Goal: Task Accomplishment & Management: Use online tool/utility

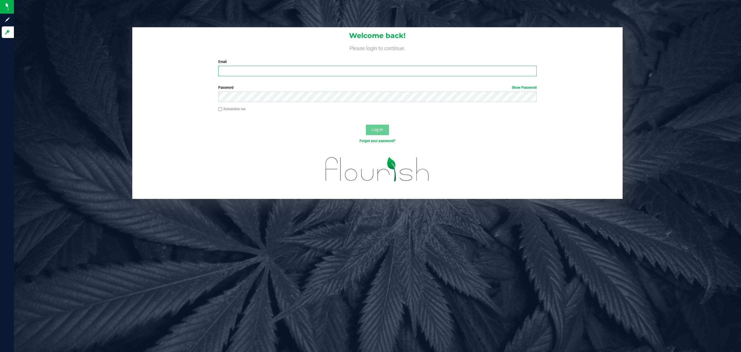
click at [276, 74] on input "Email" at bounding box center [377, 71] width 319 height 10
type input "shjones@liveparallel.com"
click at [366, 125] on button "Log In" at bounding box center [377, 130] width 23 height 10
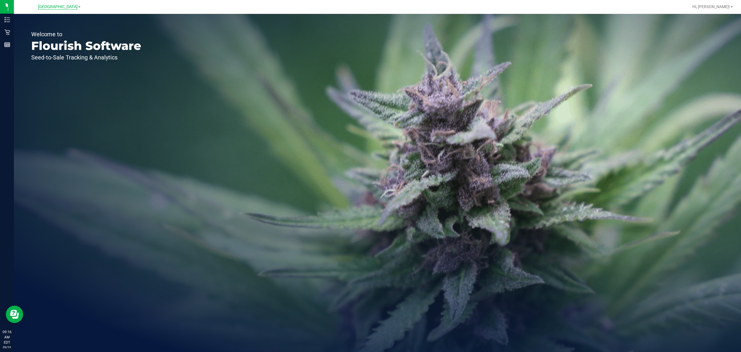
drag, startPoint x: 73, startPoint y: 9, endPoint x: 71, endPoint y: 5, distance: 4.5
click at [72, 8] on div "North Palm Beach WC" at bounding box center [59, 6] width 43 height 7
click at [68, 4] on div "North Palm Beach WC" at bounding box center [59, 6] width 85 height 9
click at [68, 6] on span "North Palm Beach WC" at bounding box center [58, 6] width 40 height 5
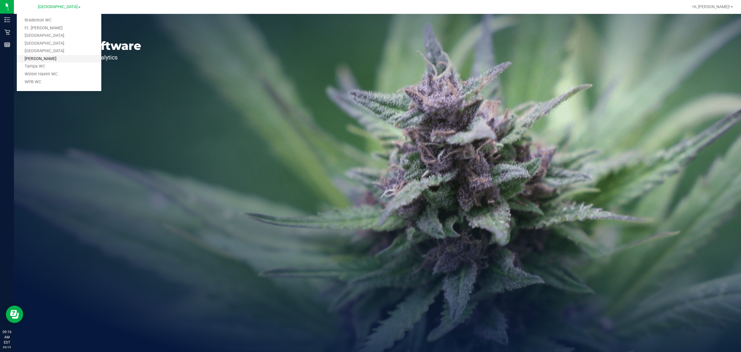
click at [39, 56] on link "Sebring WC" at bounding box center [59, 59] width 85 height 8
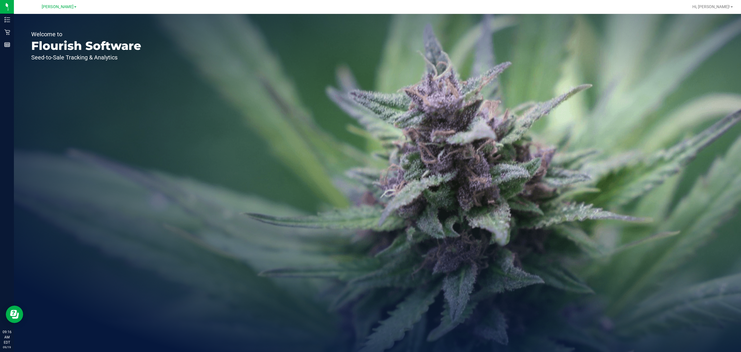
click at [14, 35] on div "Welcome to Flourish Software Seed-to-Sale Tracking & Analytics" at bounding box center [86, 183] width 145 height 338
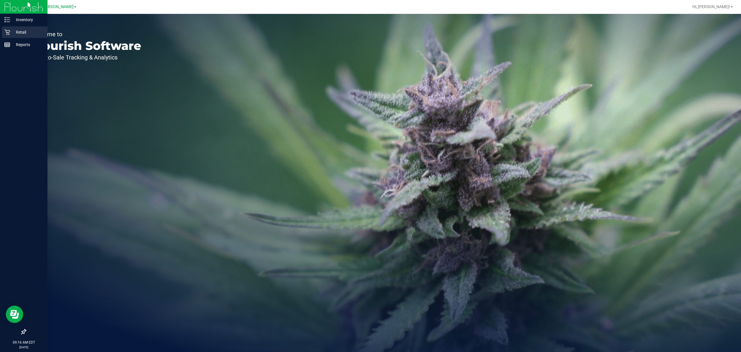
click at [11, 34] on p "Retail" at bounding box center [27, 32] width 35 height 7
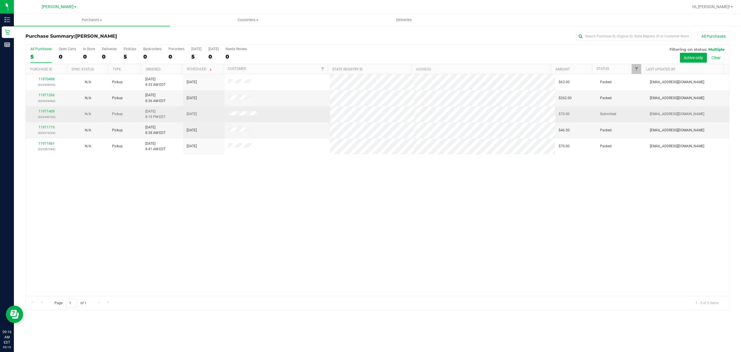
click at [50, 114] on div "11971409 (325446760)" at bounding box center [46, 114] width 34 height 11
click at [47, 112] on link "11971409" at bounding box center [47, 111] width 16 height 4
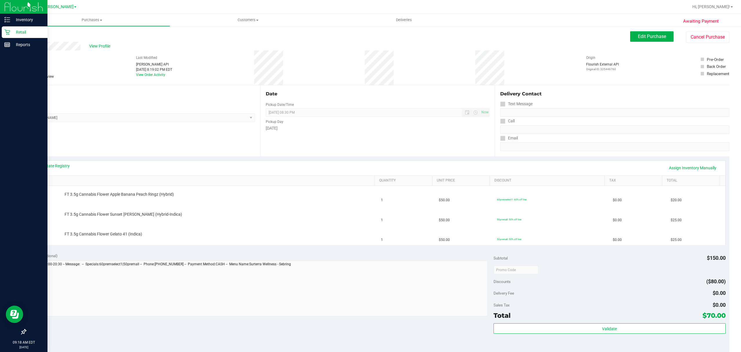
click at [11, 34] on p "Retail" at bounding box center [27, 32] width 35 height 7
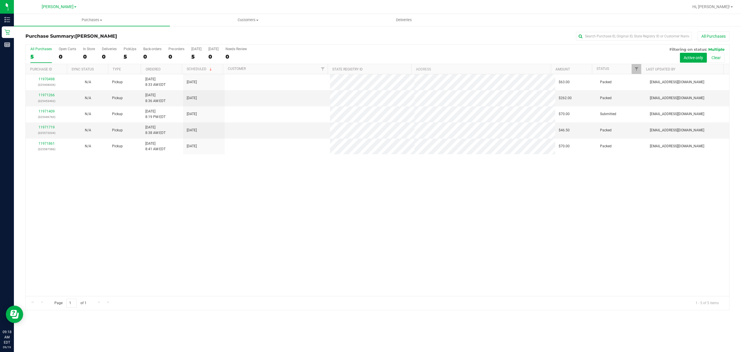
click at [305, 179] on div "11970498 (325408006) N/A Pickup 9/19/2025 8:33 AM EDT 9/19/2025 $63.00 Packed s…" at bounding box center [378, 185] width 704 height 222
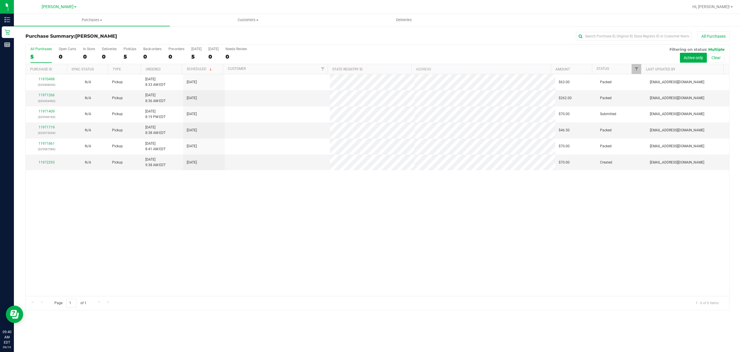
click at [417, 215] on div "11970498 (325408006) N/A Pickup 9/19/2025 8:33 AM EDT 9/19/2025 $63.00 Packed s…" at bounding box center [378, 185] width 704 height 222
click at [204, 182] on div "11970498 (325408006) N/A Pickup 9/19/2025 8:33 AM EDT 9/19/2025 $63.00 Packed s…" at bounding box center [378, 185] width 704 height 222
click at [210, 182] on div "11970498 (325408006) N/A Pickup 9/19/2025 8:33 AM EDT 9/19/2025 $63.00 Packed s…" at bounding box center [378, 185] width 704 height 222
click at [49, 164] on link "11972293" at bounding box center [47, 162] width 16 height 4
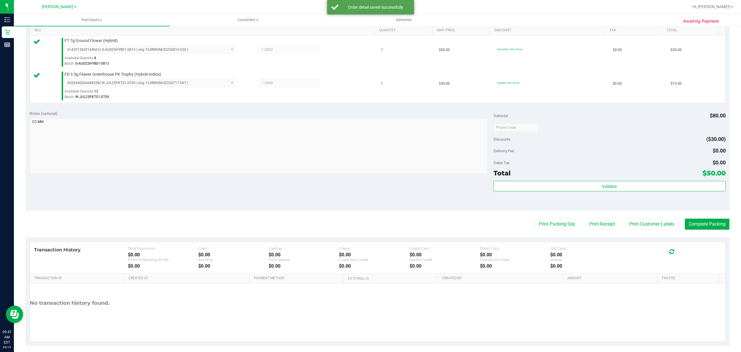
scroll to position [156, 0]
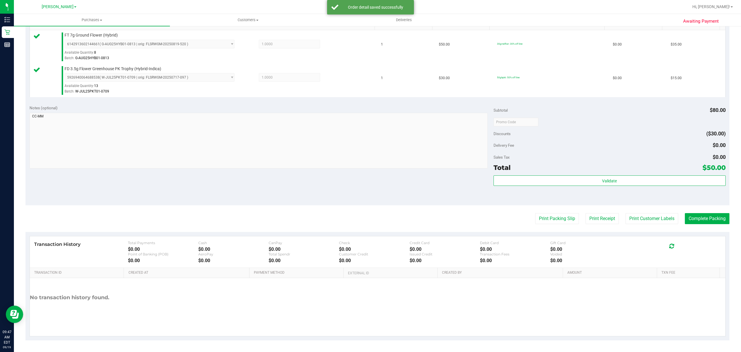
click at [586, 169] on div "Total $50.00" at bounding box center [610, 167] width 232 height 10
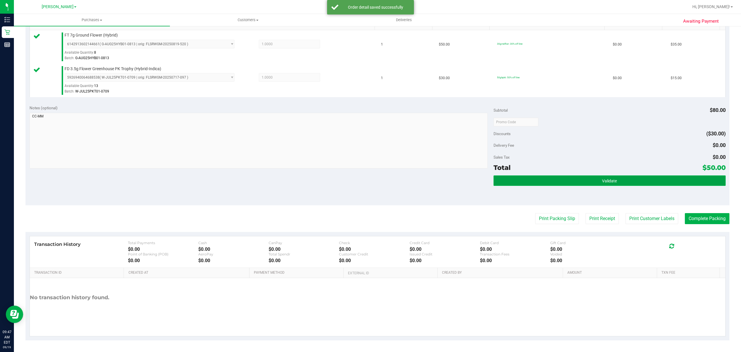
drag, startPoint x: 586, startPoint y: 180, endPoint x: 548, endPoint y: 215, distance: 52.0
click at [586, 180] on button "Validate" at bounding box center [610, 180] width 232 height 10
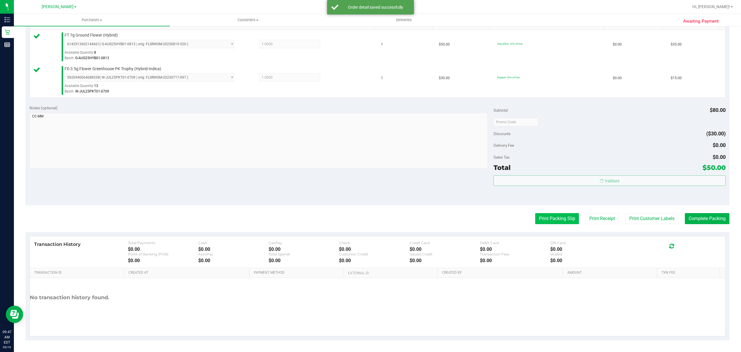
click at [545, 218] on button "Print Packing Slip" at bounding box center [558, 218] width 44 height 11
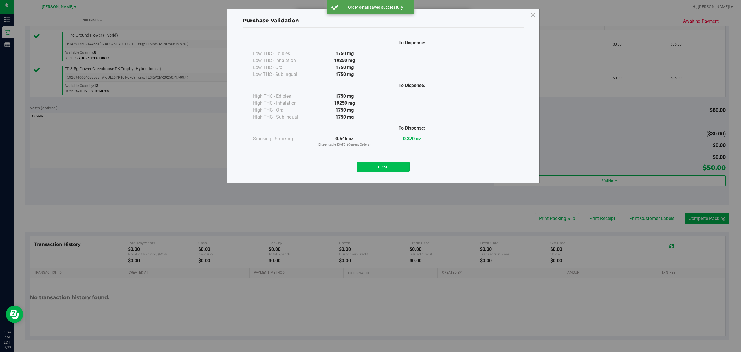
click at [403, 163] on button "Close" at bounding box center [383, 166] width 53 height 10
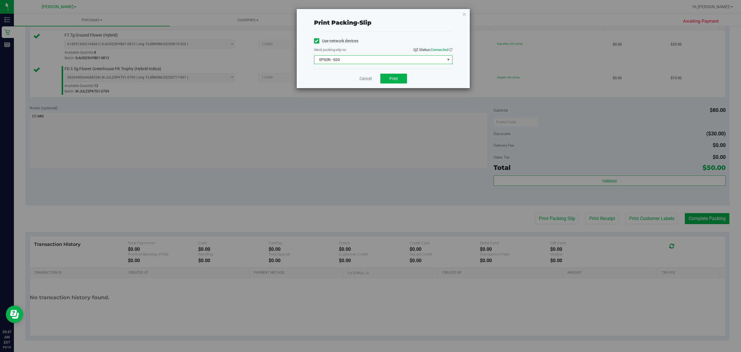
click at [377, 57] on span "EPSON - G2G" at bounding box center [380, 60] width 131 height 8
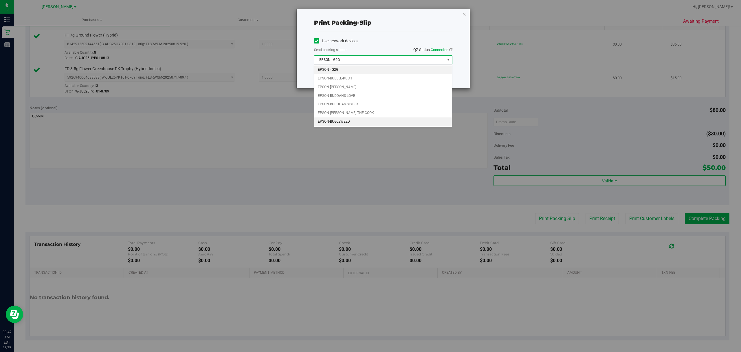
click at [336, 121] on li "EPSON-BUGLEWEED" at bounding box center [384, 121] width 138 height 9
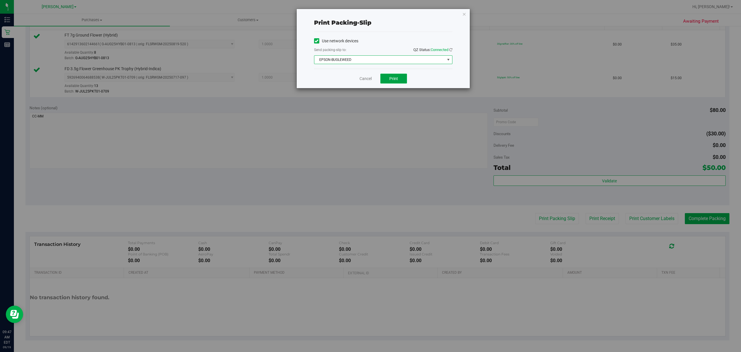
click at [389, 77] on button "Print" at bounding box center [394, 79] width 27 height 10
click at [362, 79] on link "Cancel" at bounding box center [366, 79] width 12 height 6
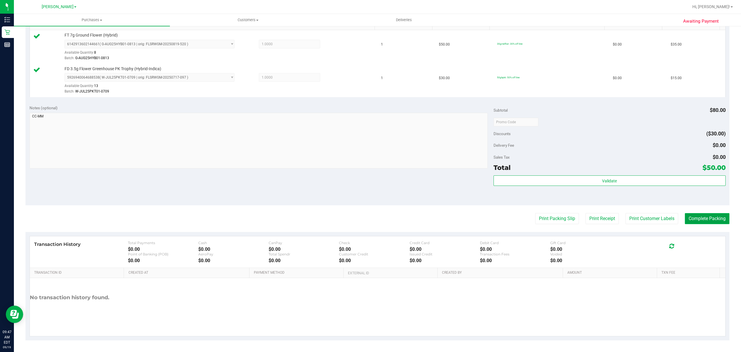
click at [688, 223] on button "Complete Packing" at bounding box center [707, 218] width 45 height 11
